Goal: Information Seeking & Learning: Learn about a topic

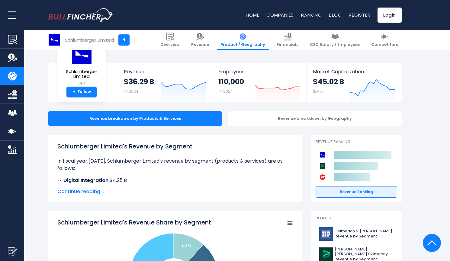
scroll to position [243, 0]
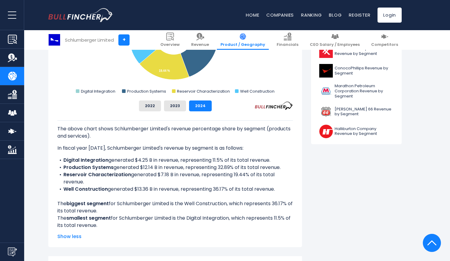
click at [210, 161] on li "Digital Integration generated $4.25 B in revenue, representing 11.5% of its tot…" at bounding box center [175, 160] width 236 height 7
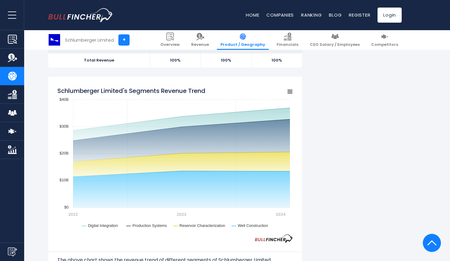
scroll to position [542, 0]
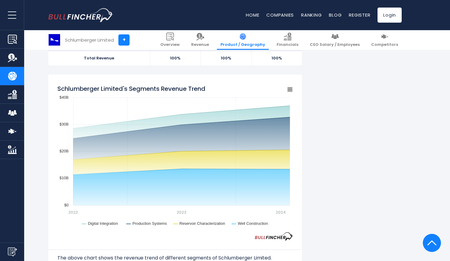
click at [339, 87] on div "Schlumberger Limited's Revenue by Segment In fiscal year [DATE], Schlumberger L…" at bounding box center [224, 251] width 353 height 1317
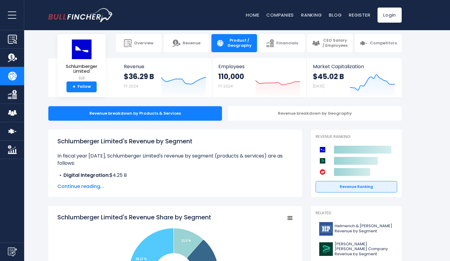
scroll to position [5, 0]
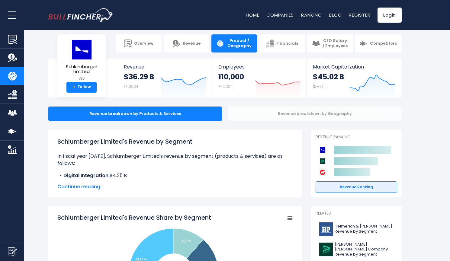
click at [278, 116] on div "Revenue breakdown by Geography" at bounding box center [315, 114] width 174 height 14
click at [277, 115] on div "Revenue breakdown by Geography" at bounding box center [315, 114] width 174 height 14
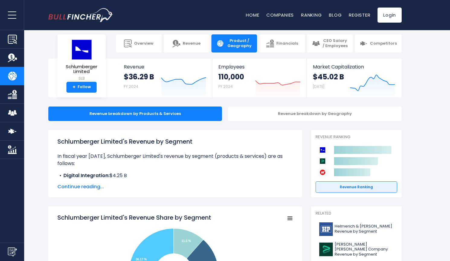
click at [249, 149] on div "Schlumberger Limited's Revenue by Segment In fiscal year [DATE], Schlumberger L…" at bounding box center [175, 158] width 236 height 42
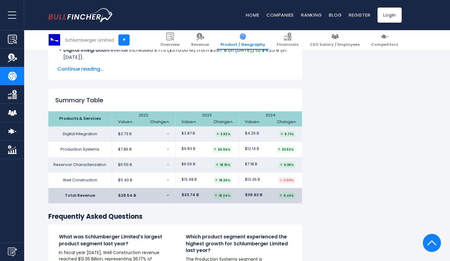
scroll to position [995, 0]
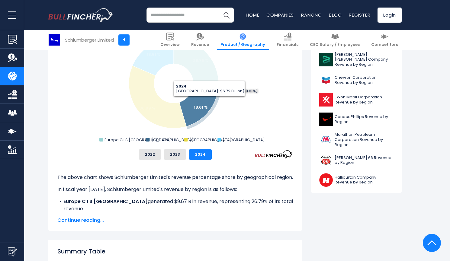
click at [209, 101] on icon "Schlumberger Limited's Revenue Share by Region" at bounding box center [198, 106] width 39 height 40
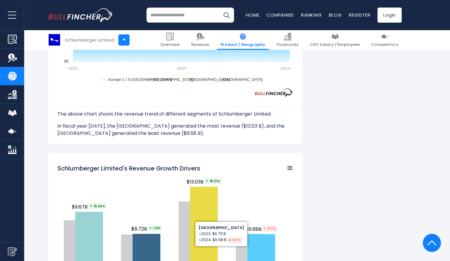
scroll to position [615, 0]
